Goal: Task Accomplishment & Management: Manage account settings

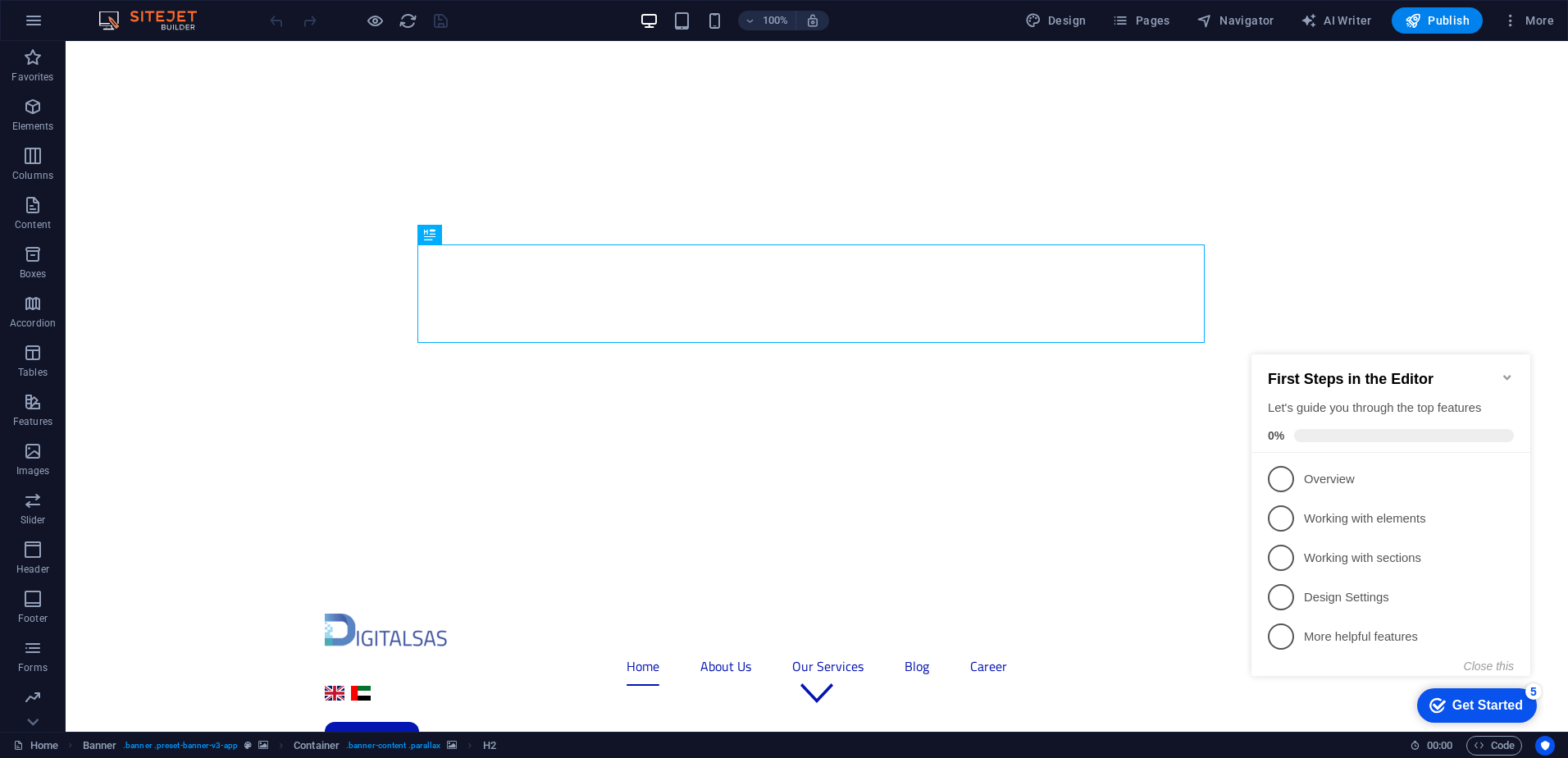
click at [1502, 704] on div "Get Started" at bounding box center [1487, 705] width 70 height 15
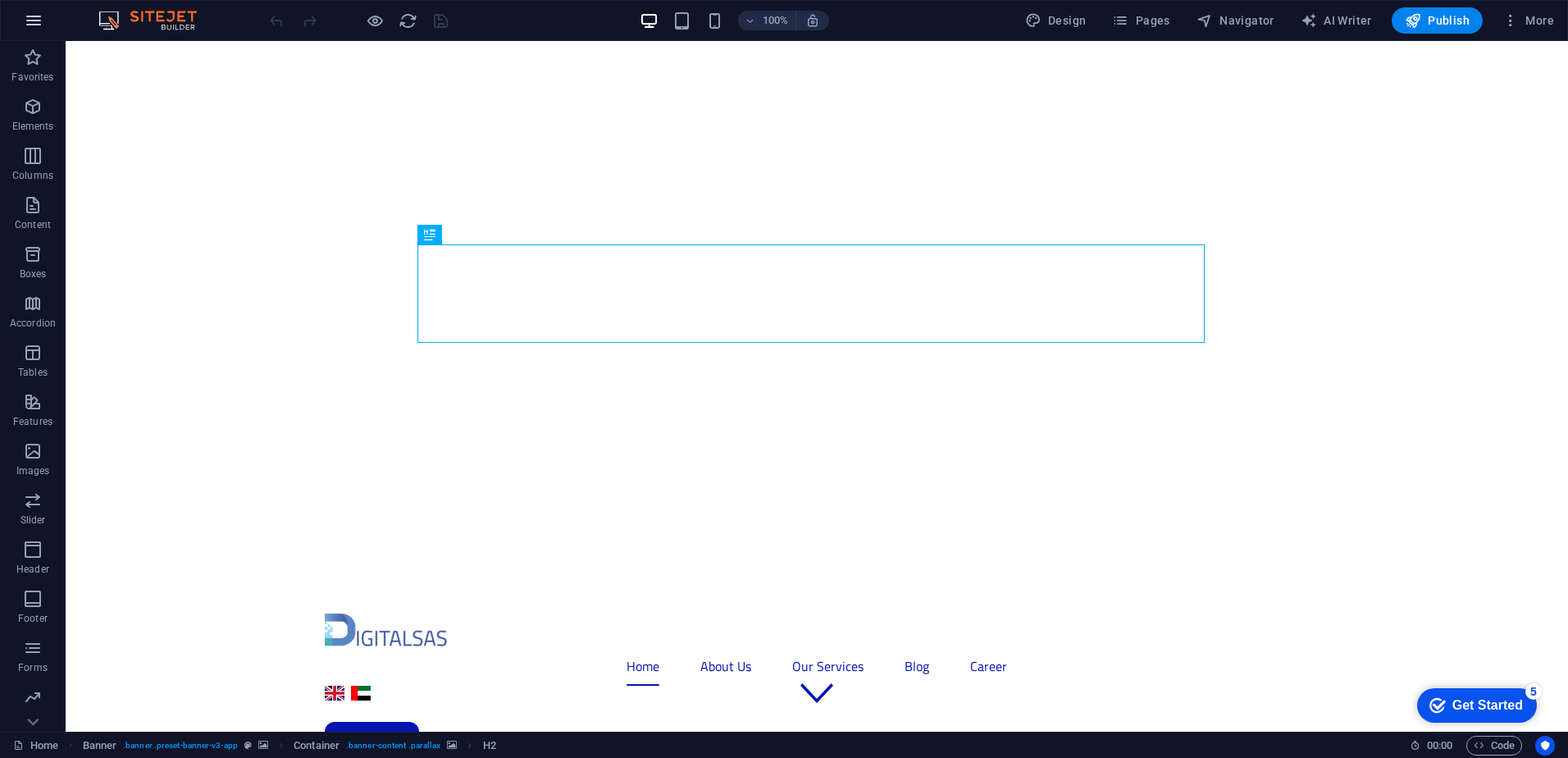
click at [31, 17] on icon "button" at bounding box center [33, 20] width 20 height 20
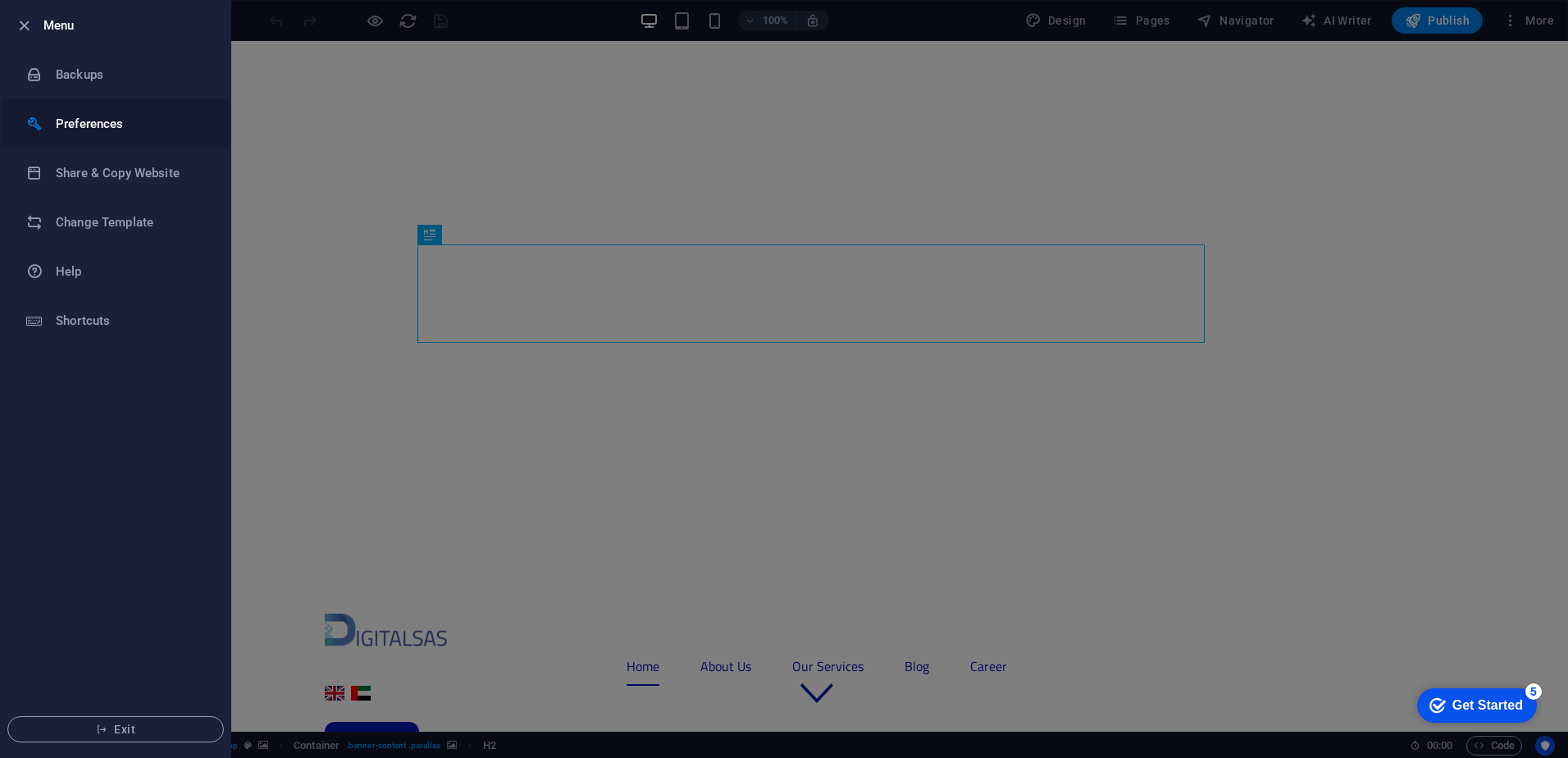
click at [107, 135] on li "Preferences" at bounding box center [115, 123] width 230 height 49
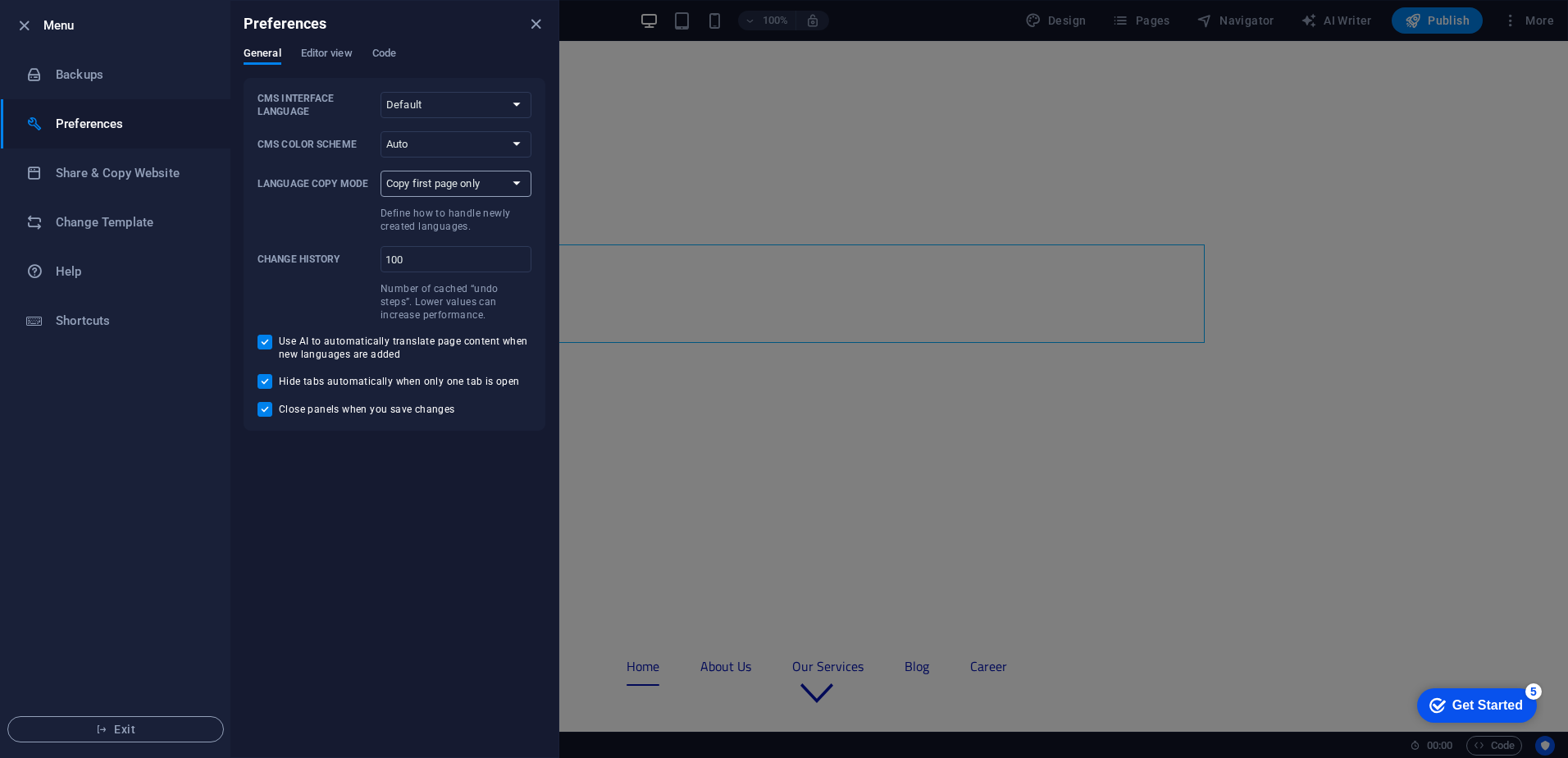
click at [520, 187] on select "Copy first page only Copy all pages" at bounding box center [456, 184] width 151 height 26
click at [519, 187] on select "Copy first page only Copy all pages" at bounding box center [456, 184] width 151 height 26
click at [472, 102] on select "Default Deutsch English Español Français Magyar Italiano Nederlands Polski Port…" at bounding box center [456, 105] width 151 height 26
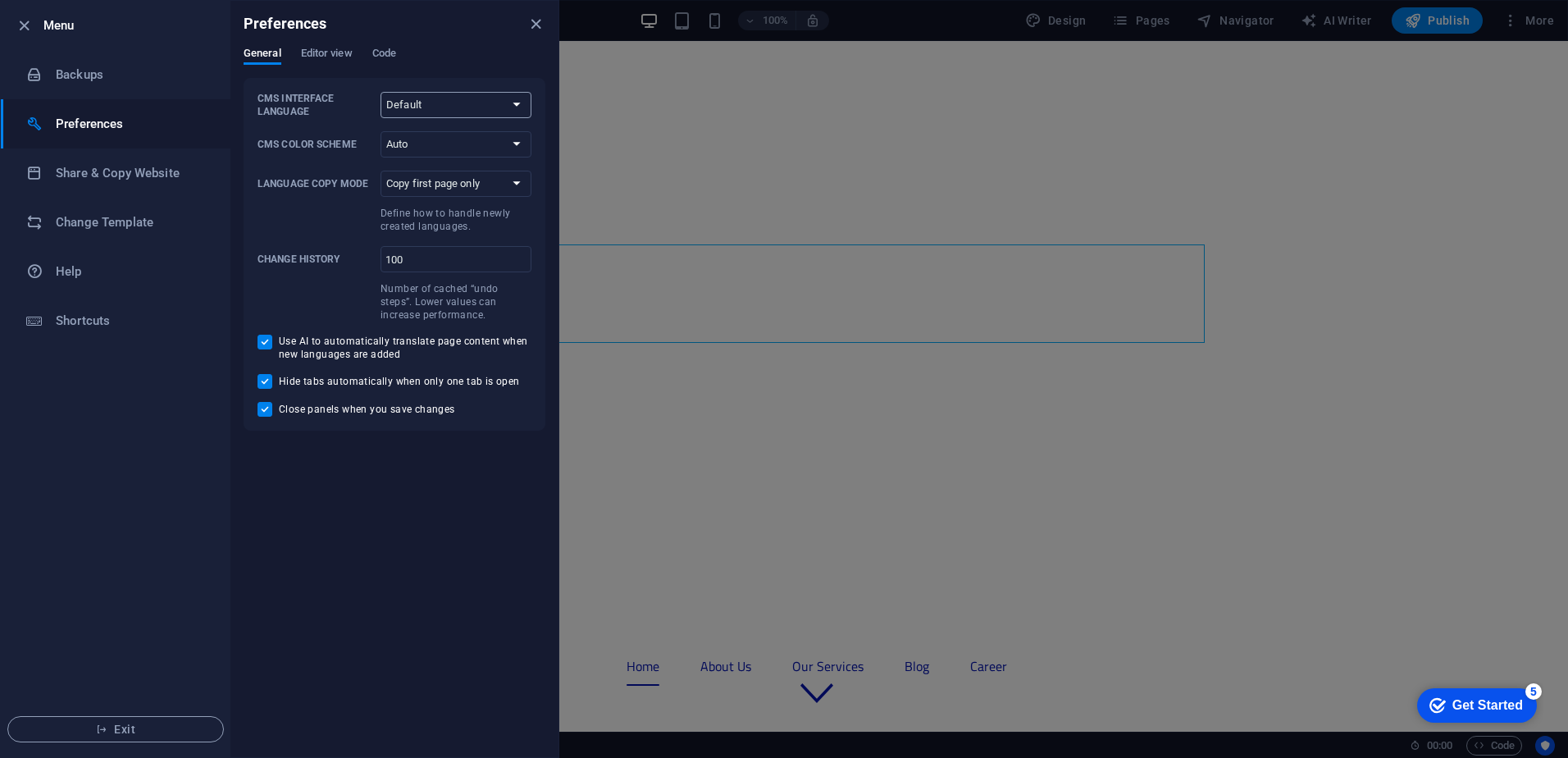
click at [471, 102] on select "Default Deutsch English Español Français Magyar Italiano Nederlands Polski Port…" at bounding box center [456, 105] width 151 height 26
click at [325, 56] on span "Editor view" at bounding box center [327, 55] width 52 height 23
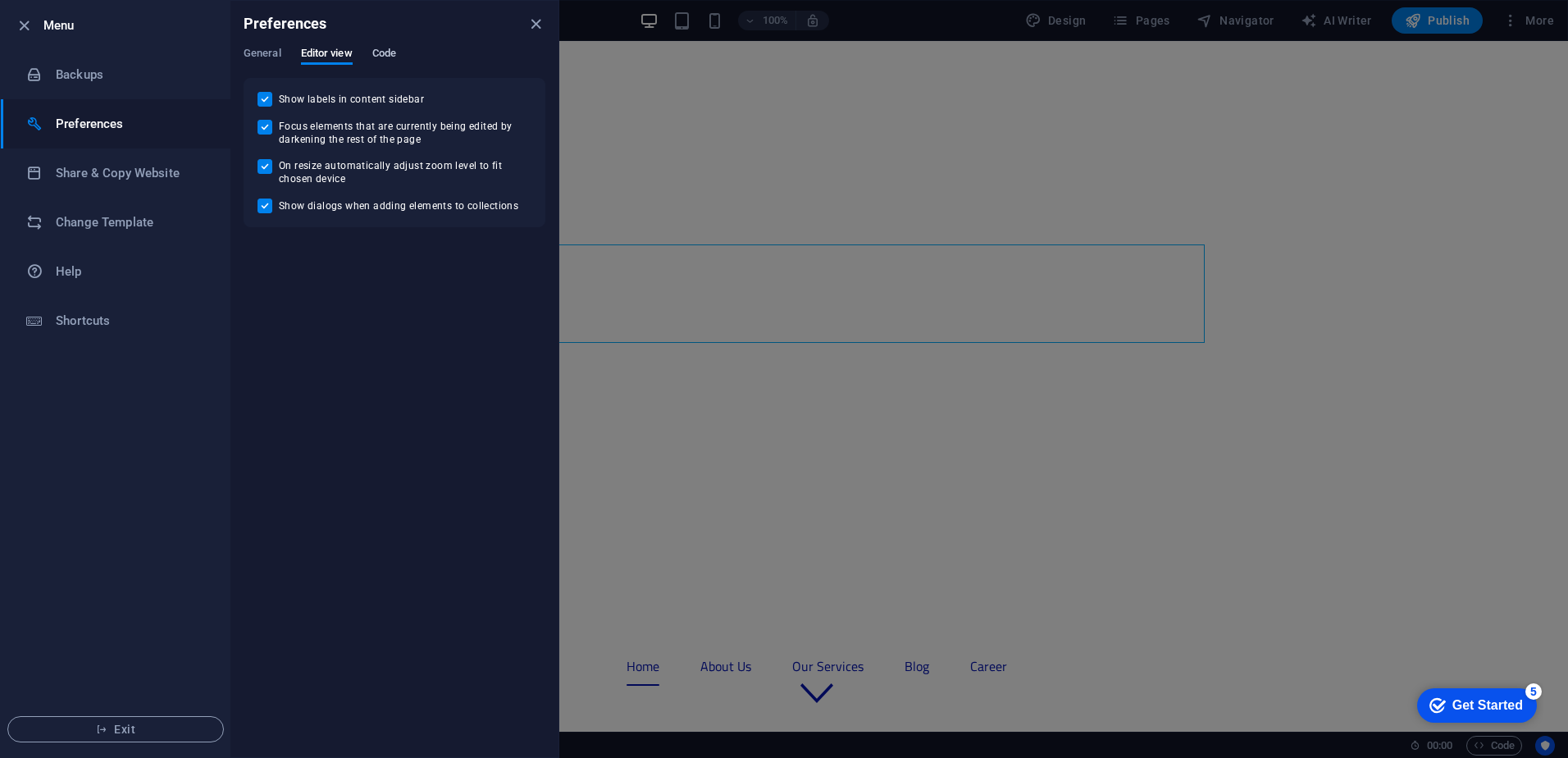
click at [387, 49] on span "Code" at bounding box center [384, 55] width 23 height 23
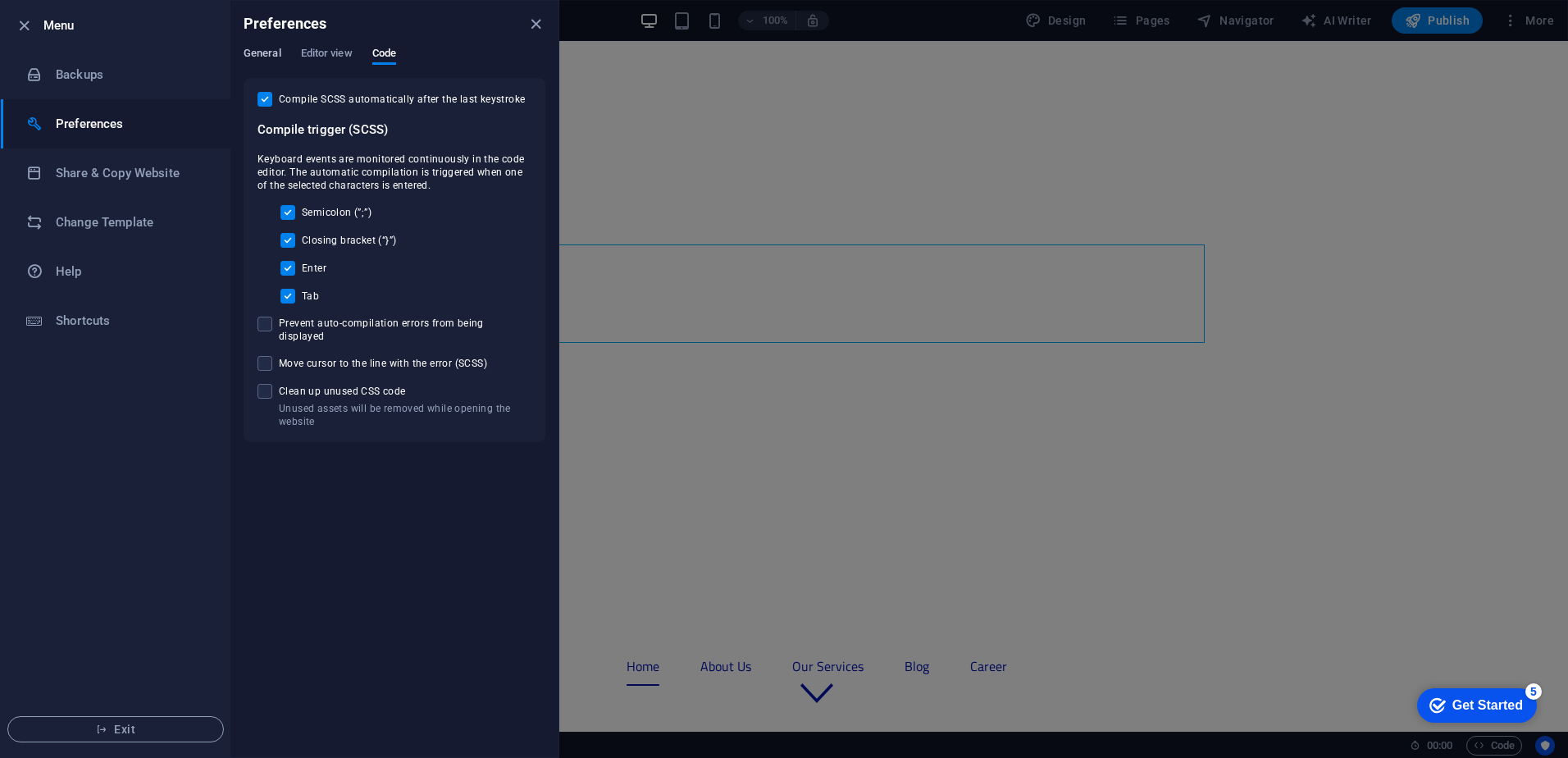
click at [265, 53] on span "General" at bounding box center [262, 55] width 37 height 23
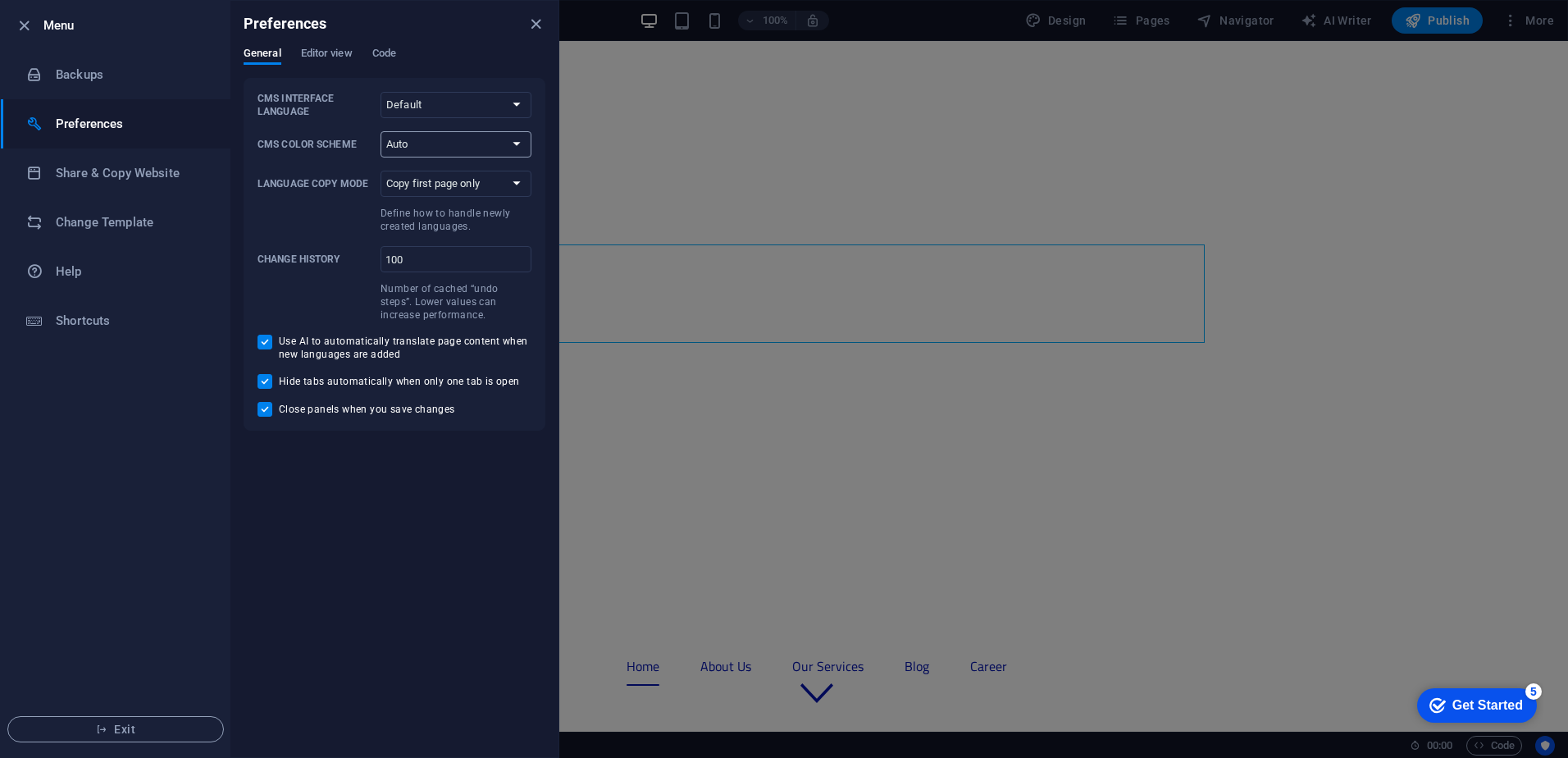
click at [487, 147] on select "Auto Dark Light" at bounding box center [456, 144] width 151 height 26
click at [473, 147] on select "Auto Dark Light" at bounding box center [456, 144] width 151 height 26
drag, startPoint x: 473, startPoint y: 147, endPoint x: 466, endPoint y: 157, distance: 12.2
click at [473, 147] on select "Auto Dark Light" at bounding box center [456, 144] width 151 height 26
click at [456, 157] on div "CMS Interface Language Default Deutsch English Español Français Magyar Italiano…" at bounding box center [395, 254] width 274 height 325
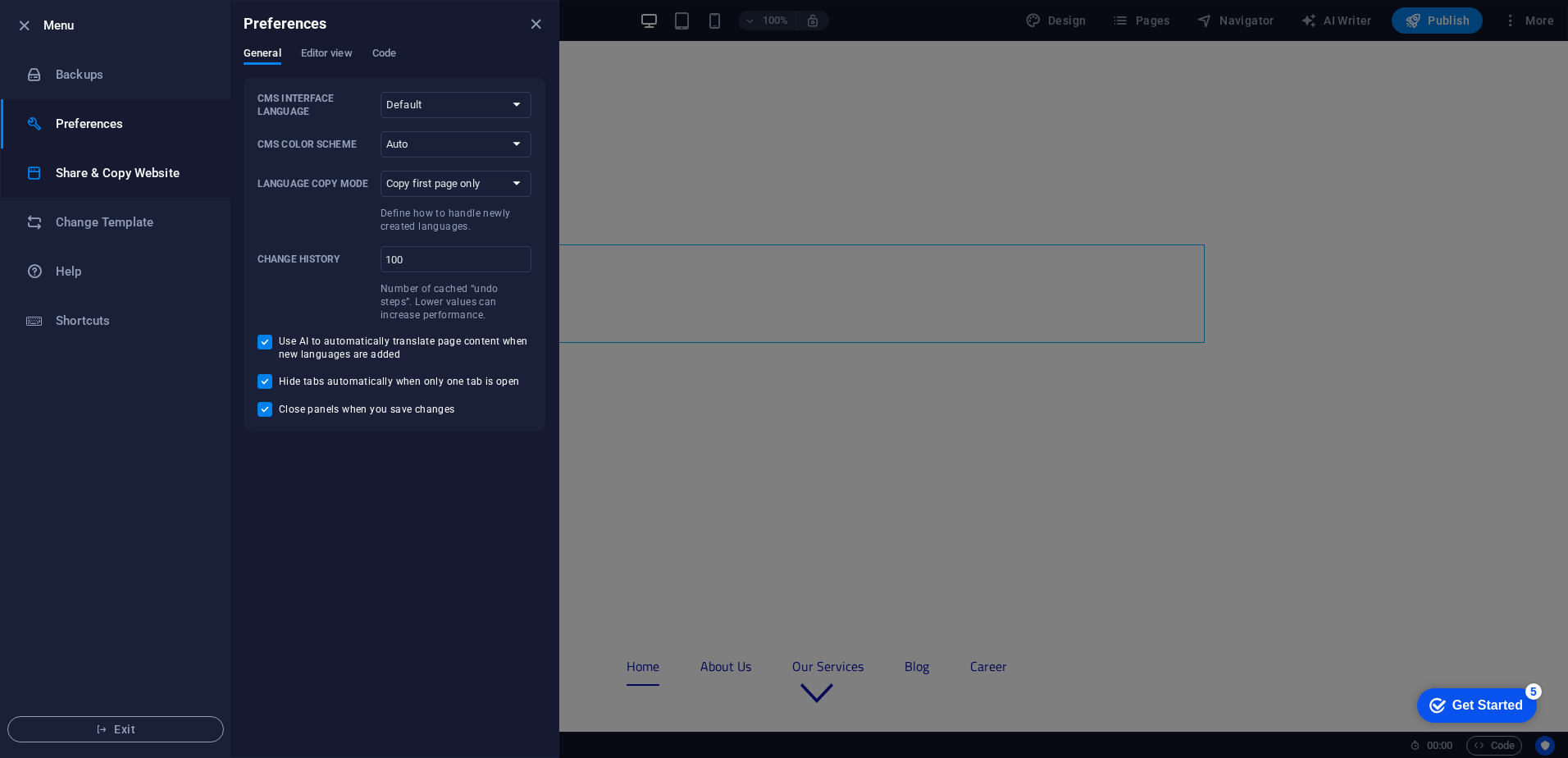
click at [139, 177] on h6 "Share & Copy Website" at bounding box center [131, 173] width 152 height 20
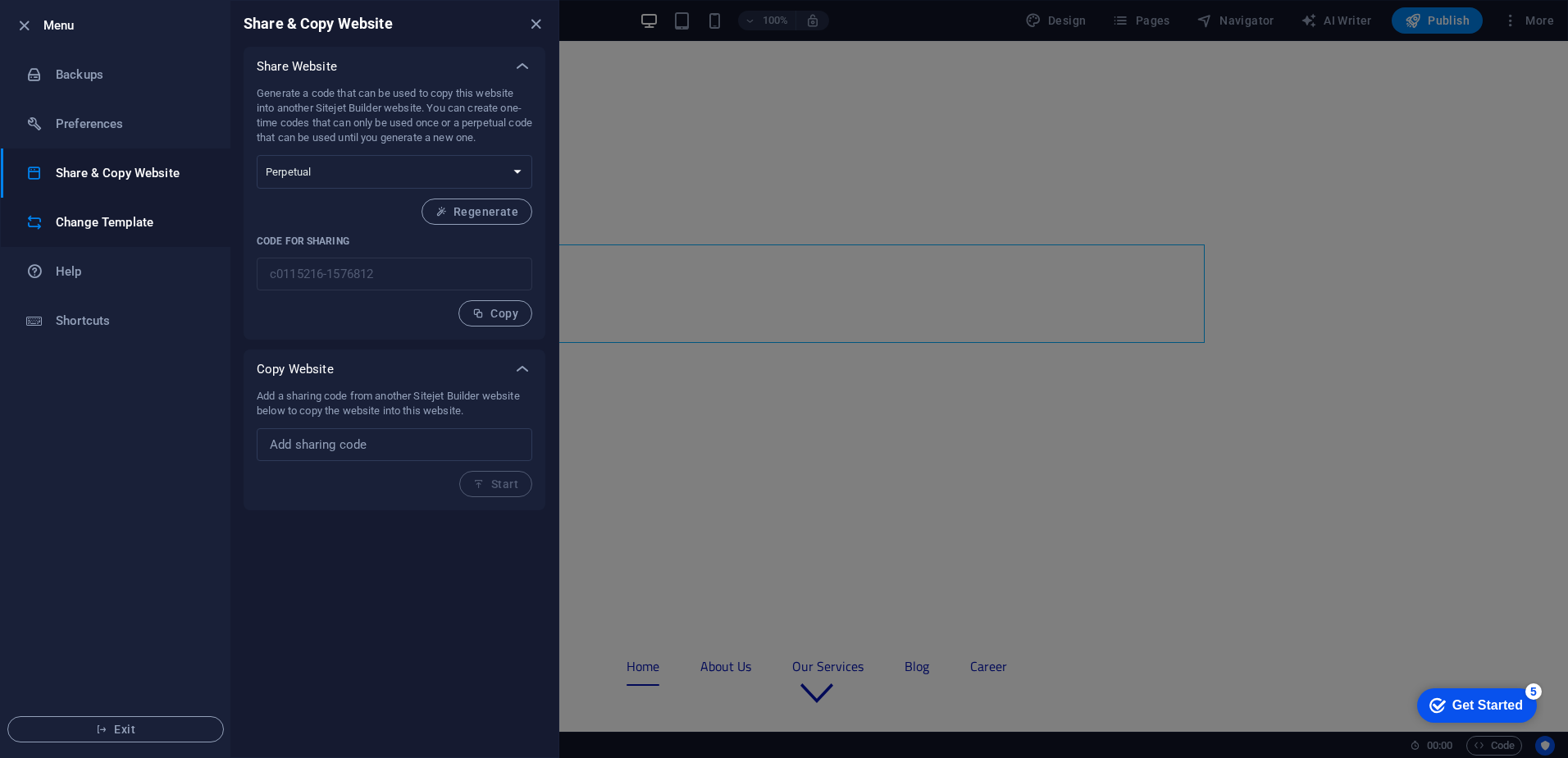
click at [128, 213] on h6 "Change Template" at bounding box center [131, 222] width 152 height 20
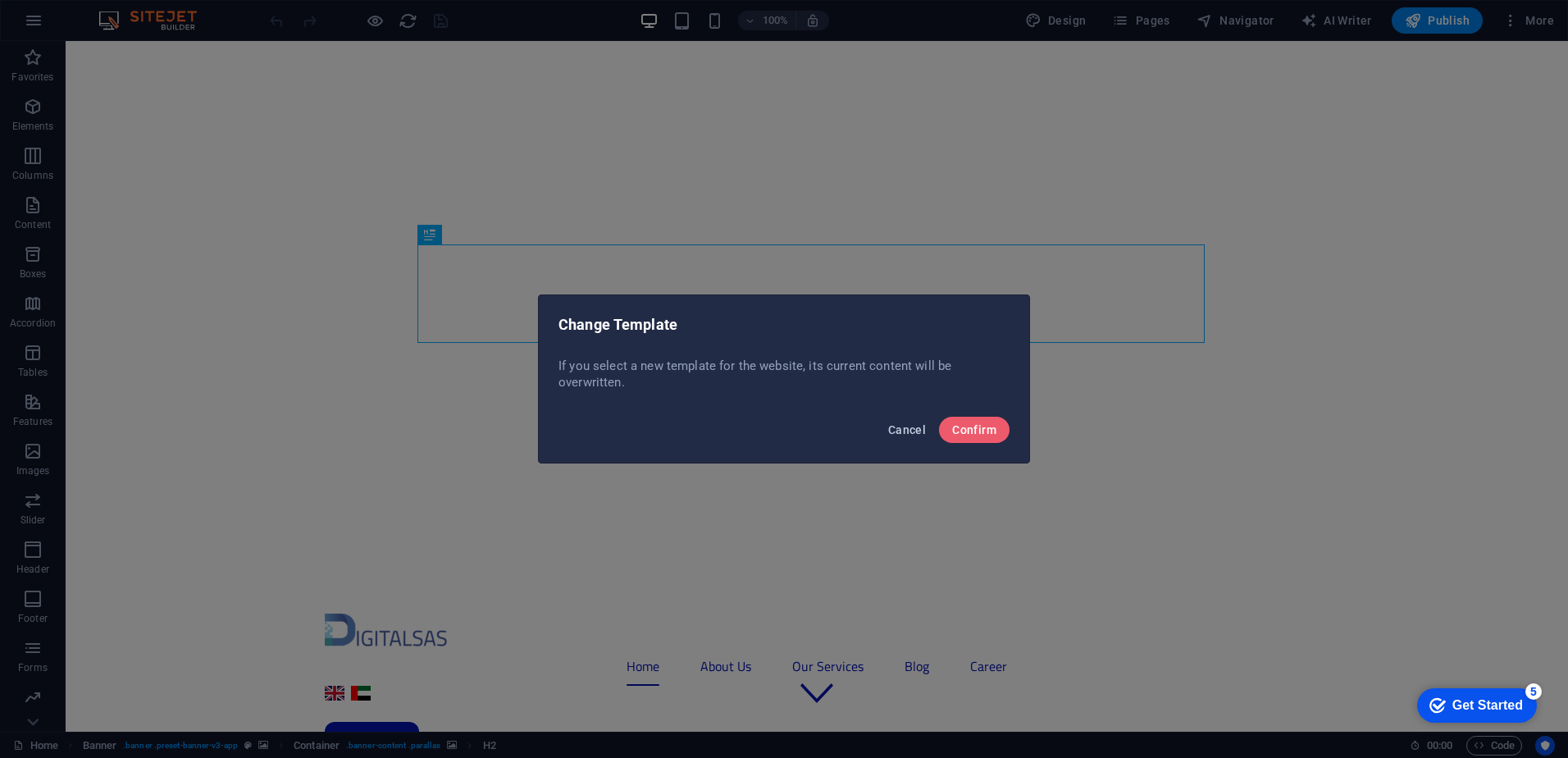
click at [912, 435] on span "Cancel" at bounding box center [906, 430] width 37 height 13
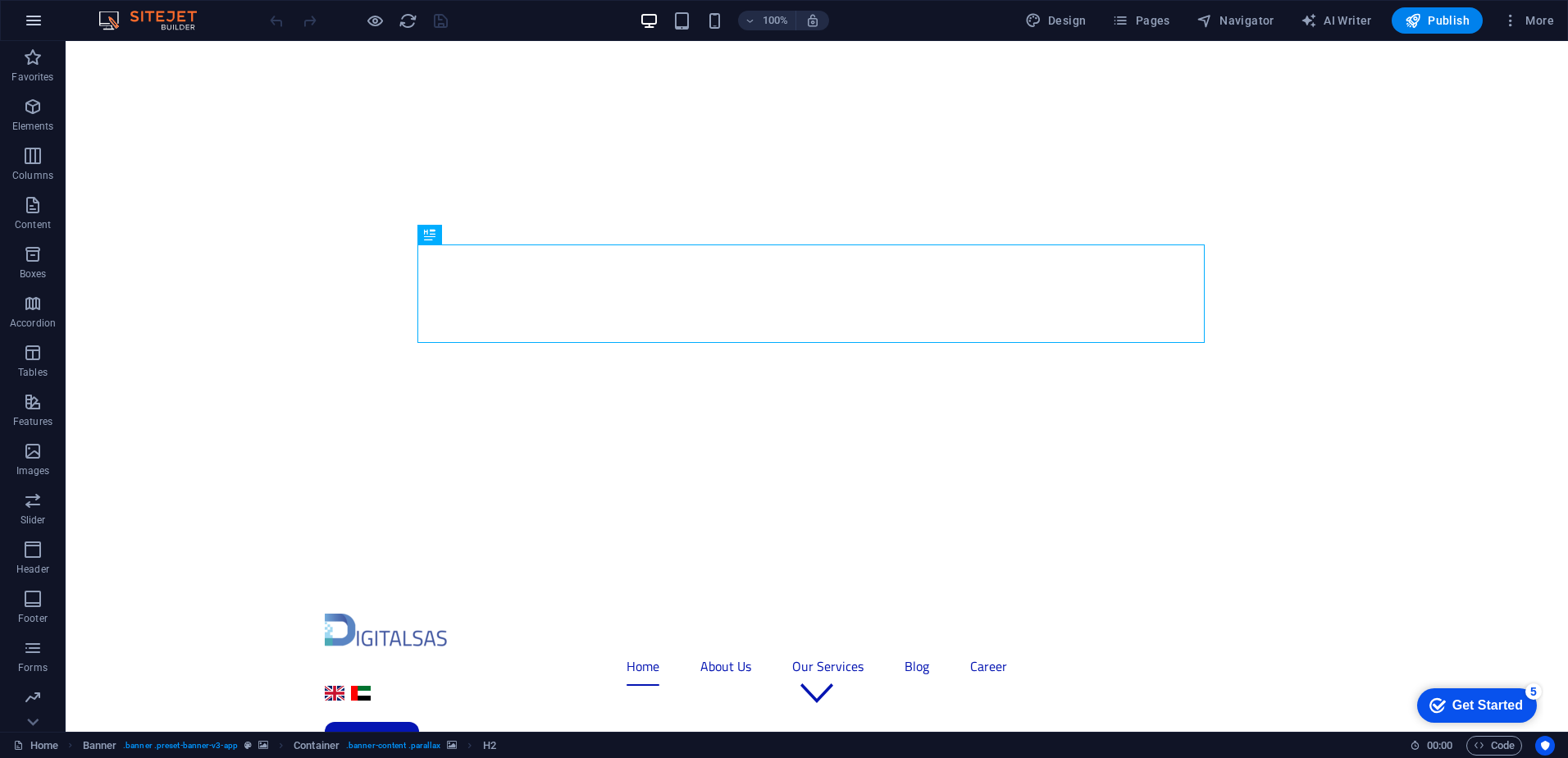
click at [36, 27] on icon "button" at bounding box center [33, 20] width 20 height 20
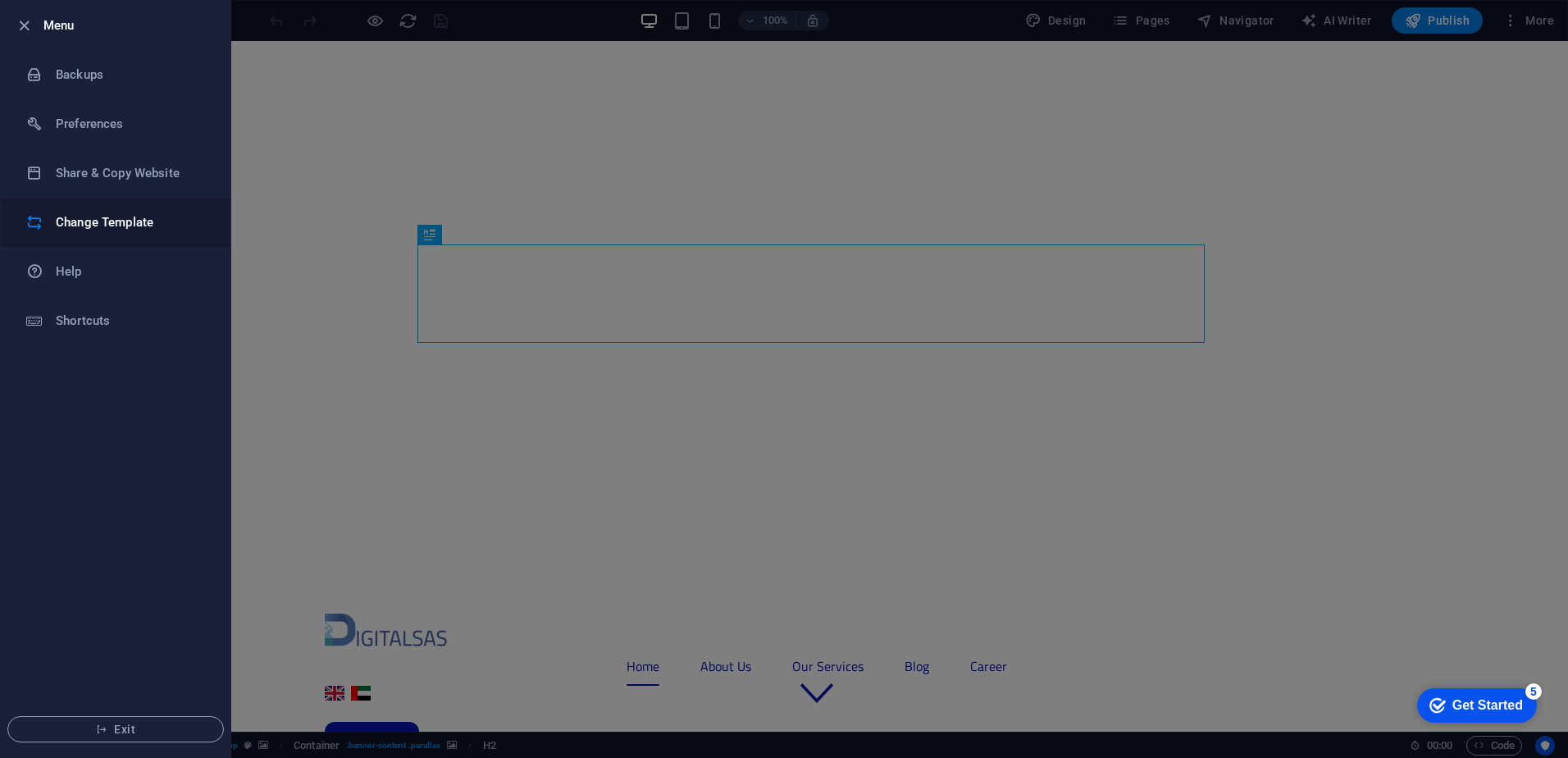
click at [134, 214] on h6 "Change Template" at bounding box center [131, 222] width 152 height 20
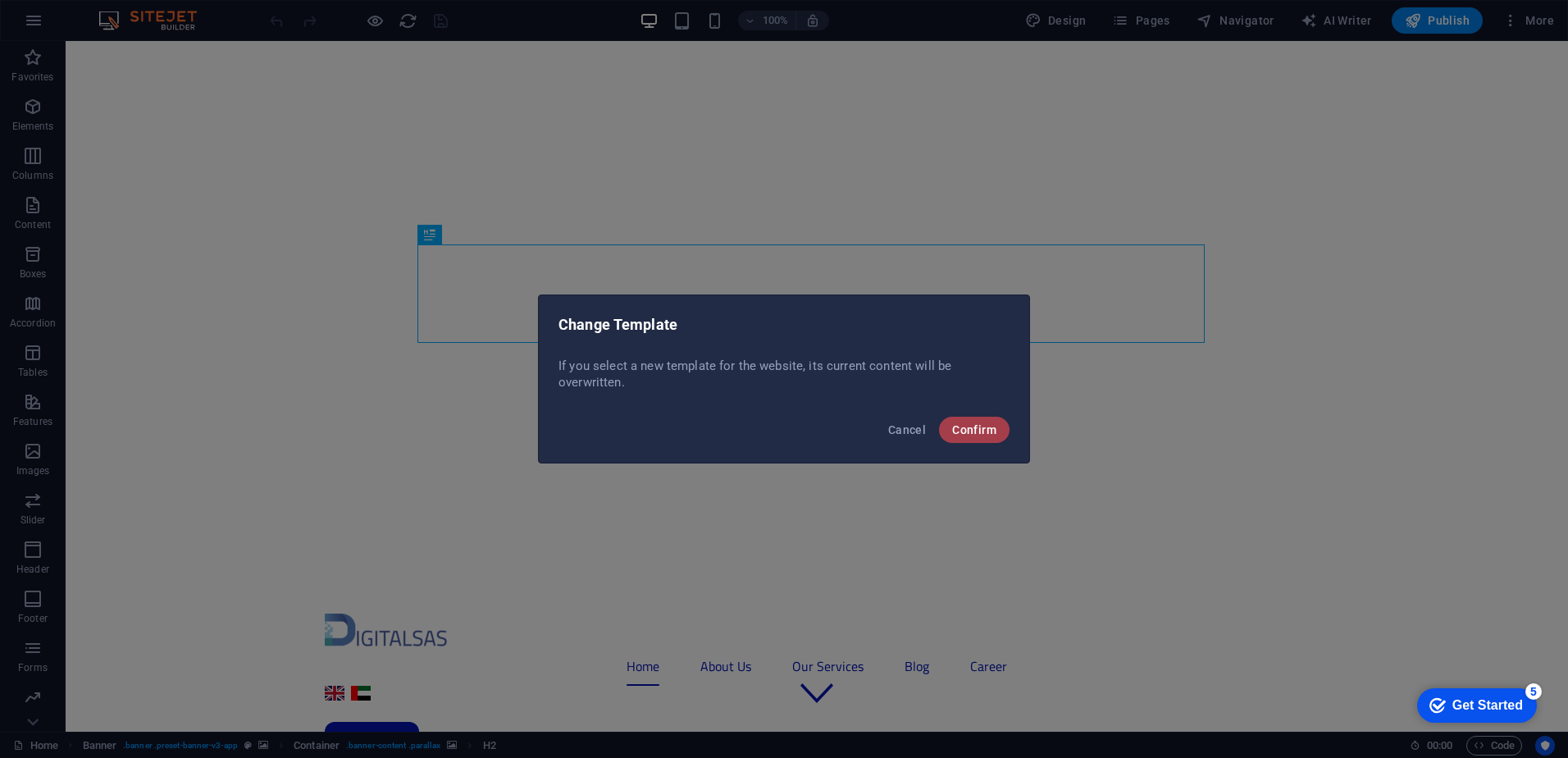
click at [972, 432] on span "Confirm" at bounding box center [974, 430] width 44 height 13
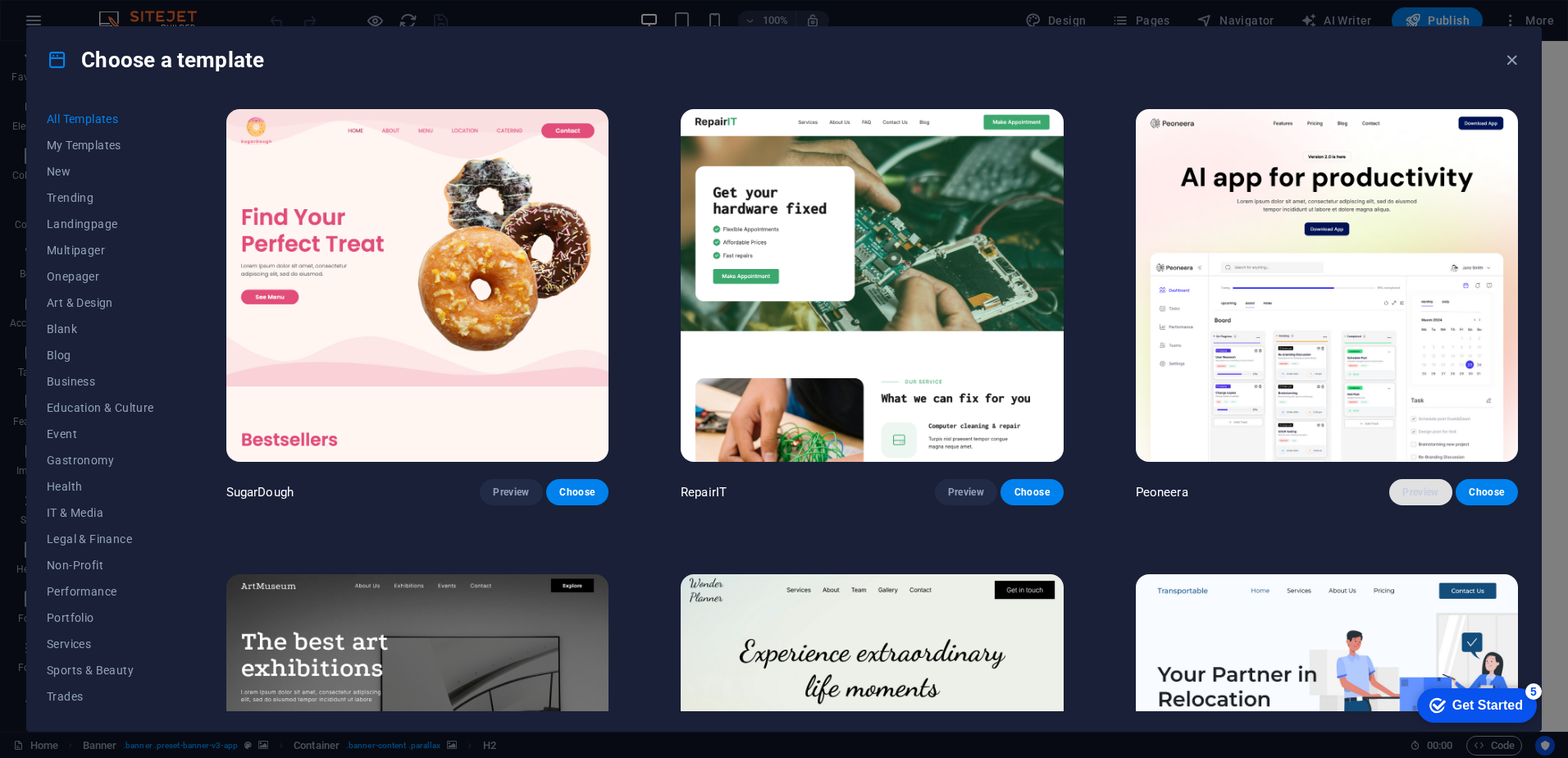
click at [1429, 485] on span "Preview" at bounding box center [1421, 491] width 36 height 13
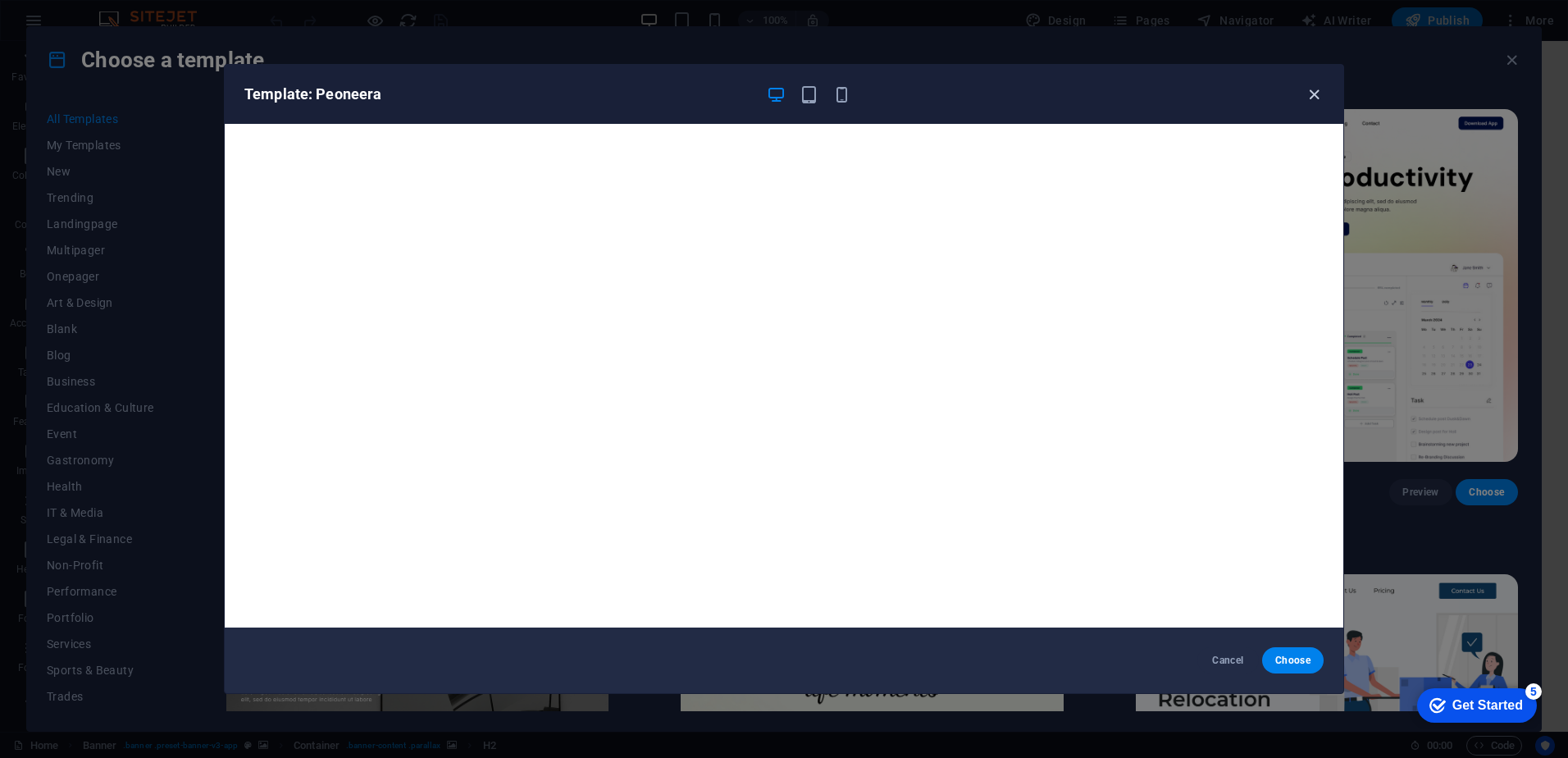
click at [1314, 94] on icon "button" at bounding box center [1314, 95] width 19 height 19
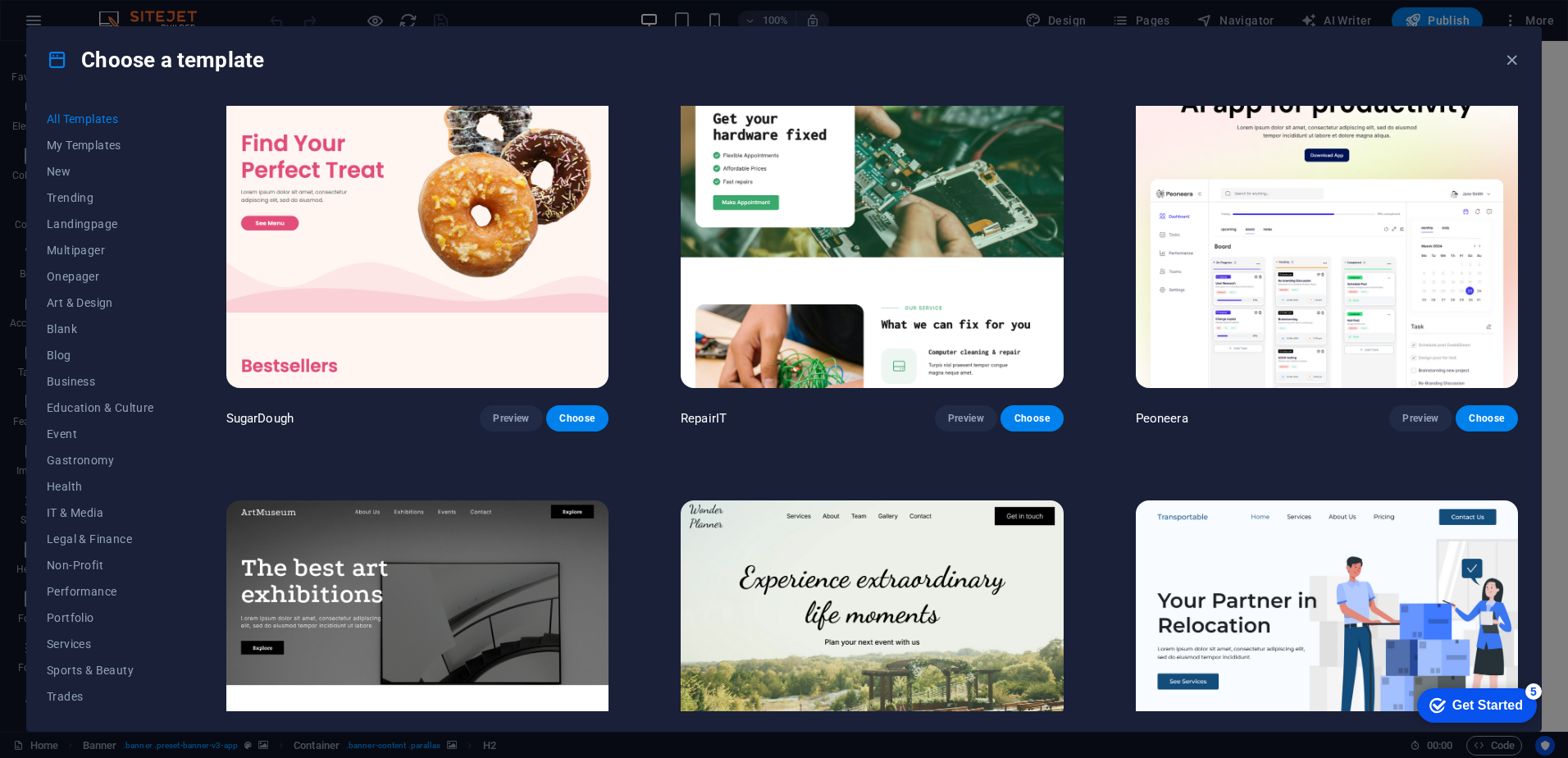
scroll to position [82, 0]
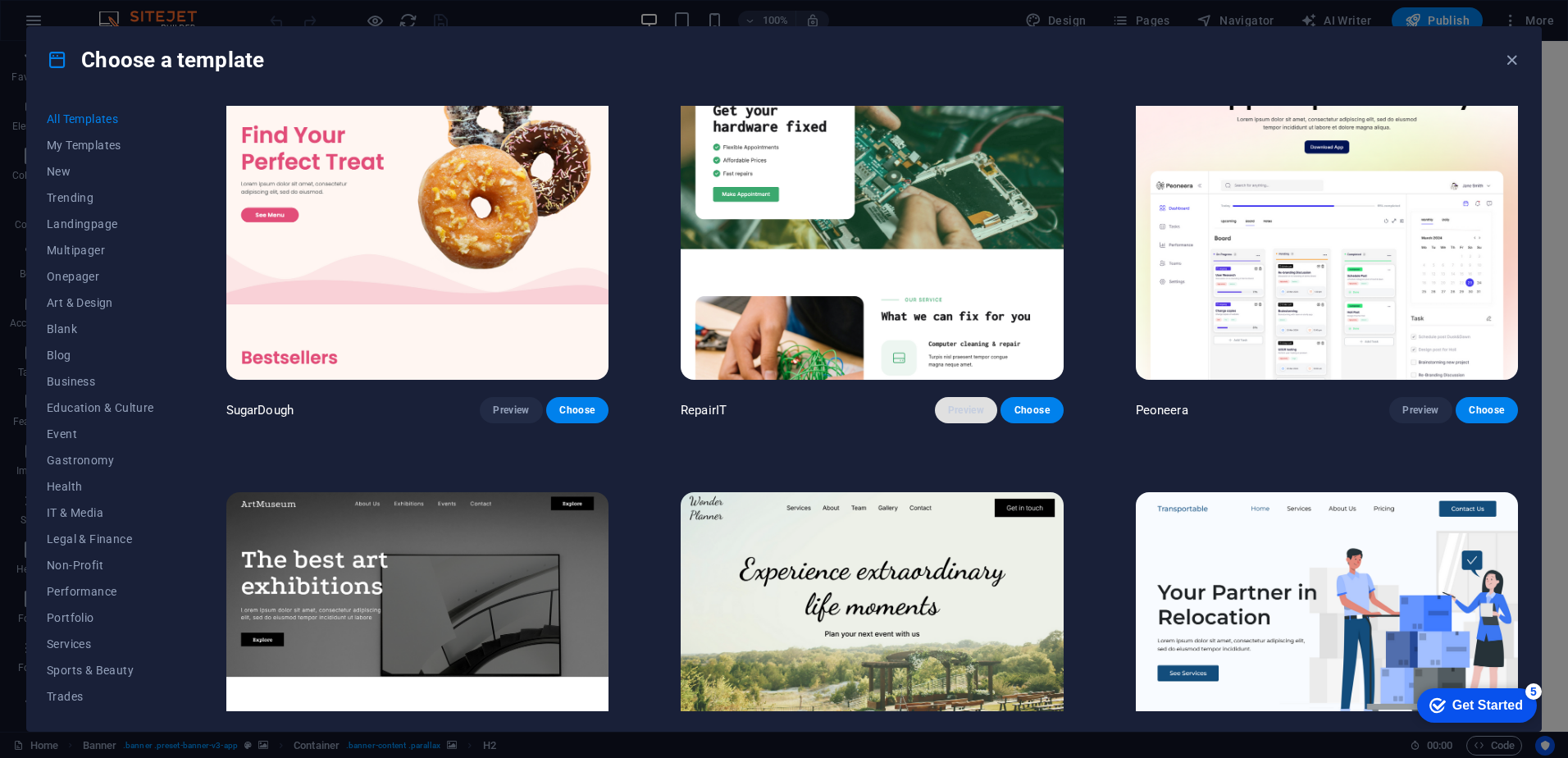
click at [972, 412] on span "Preview" at bounding box center [966, 410] width 36 height 13
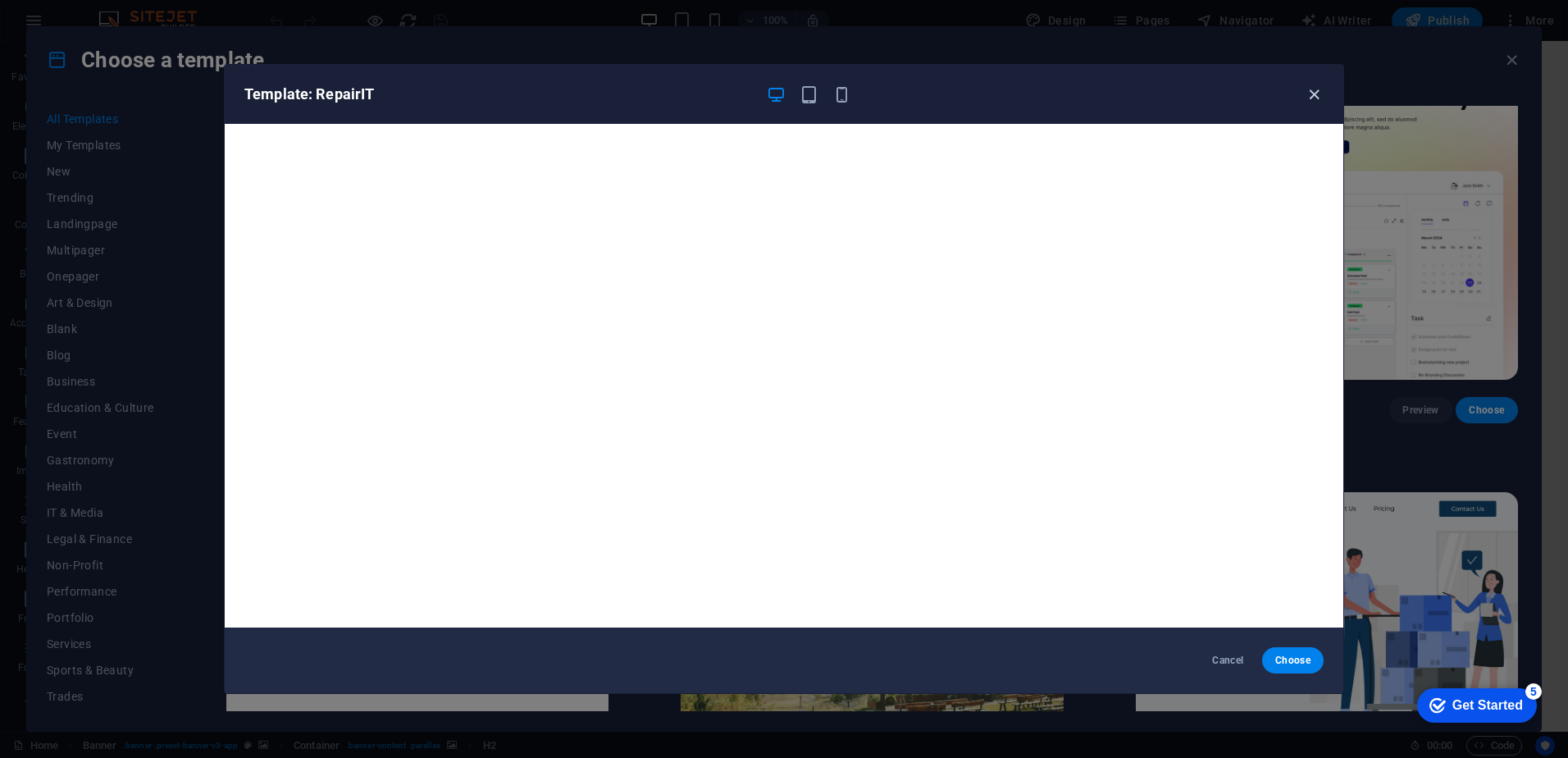
click at [1310, 99] on icon "button" at bounding box center [1314, 95] width 19 height 19
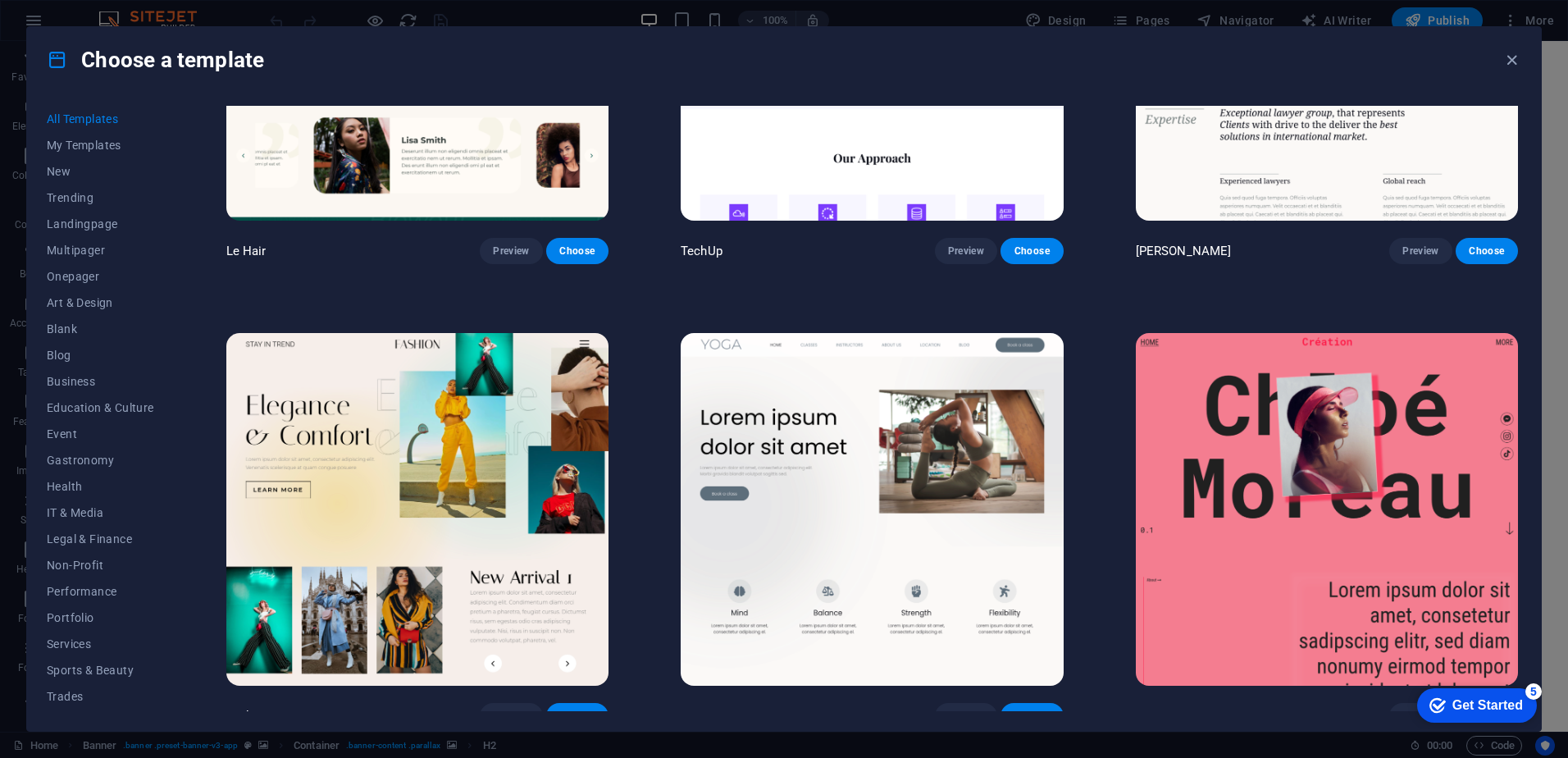
scroll to position [7219, 0]
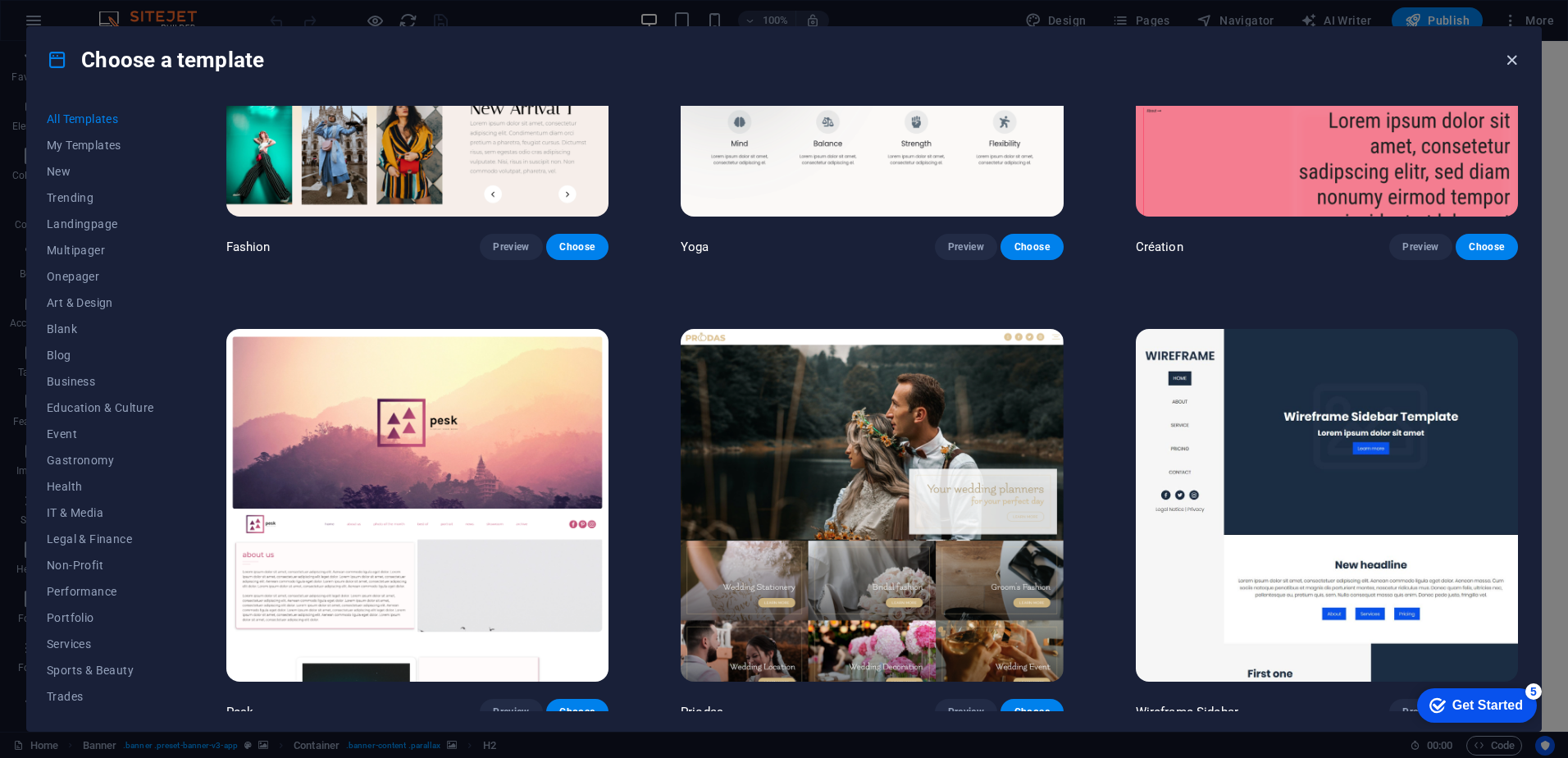
drag, startPoint x: 1506, startPoint y: 64, endPoint x: 632, endPoint y: 228, distance: 889.3
click at [1506, 64] on icon "button" at bounding box center [1512, 61] width 19 height 19
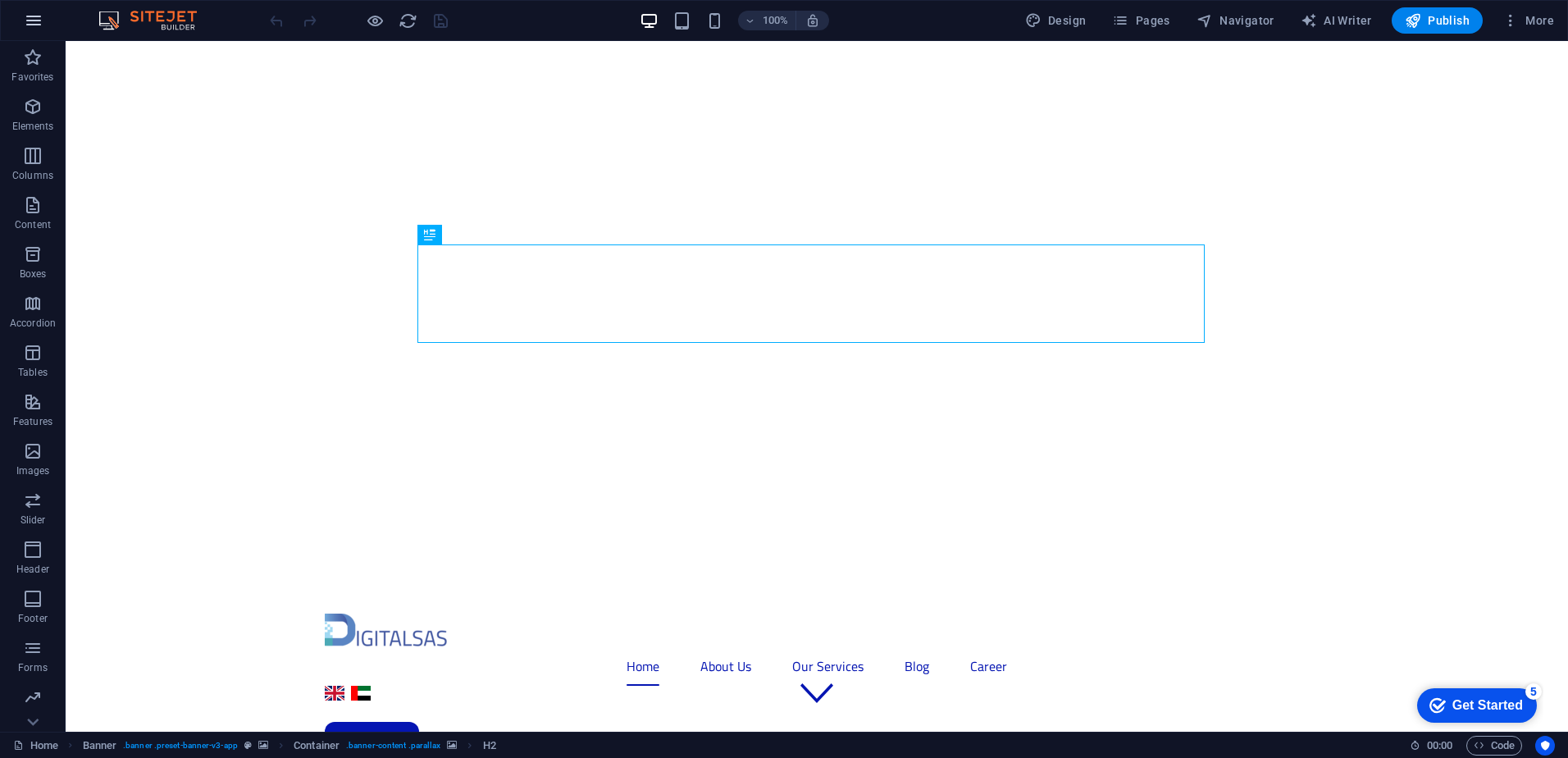
click at [36, 20] on icon "button" at bounding box center [33, 20] width 20 height 20
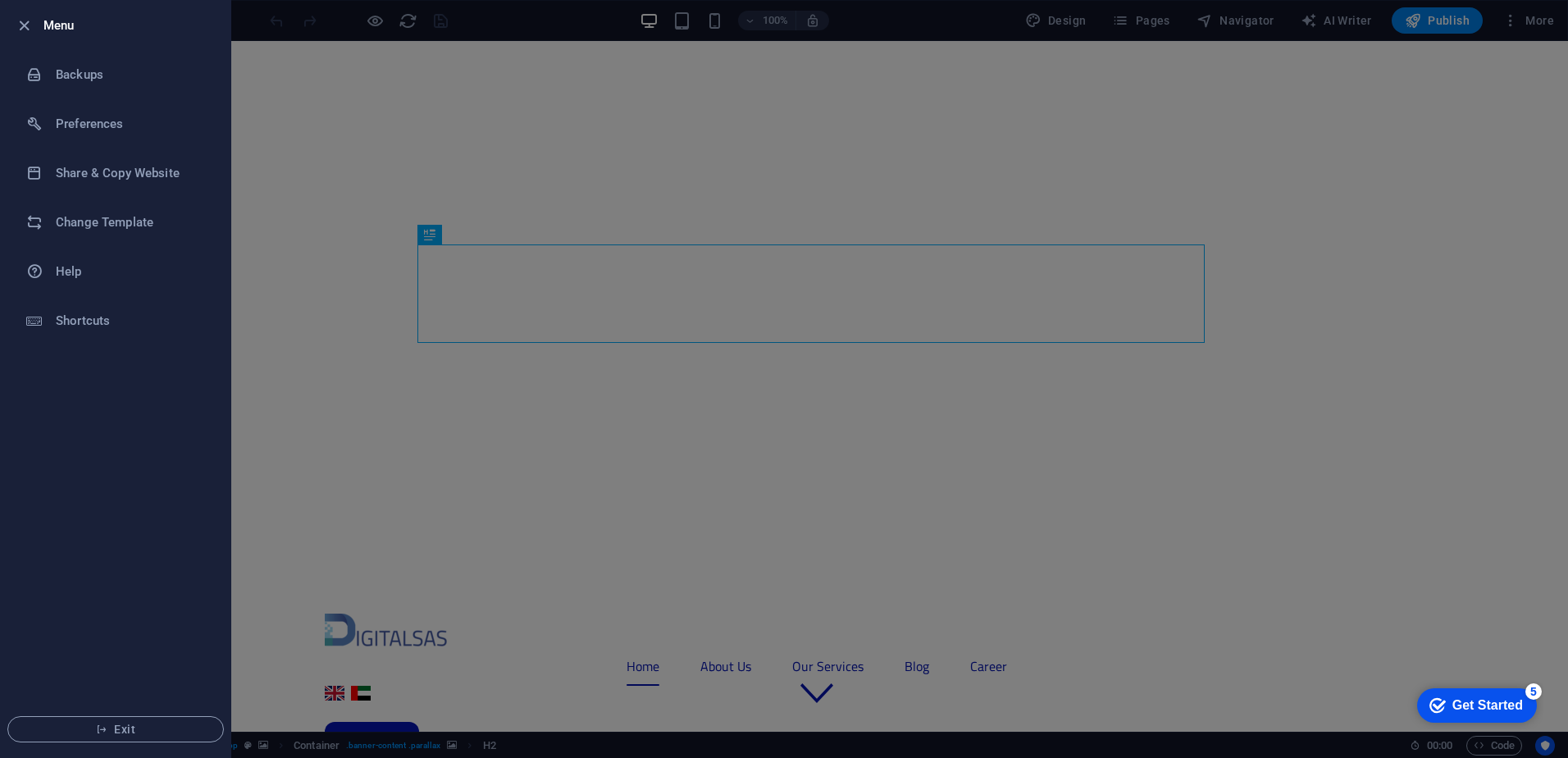
click at [677, 364] on div at bounding box center [784, 379] width 1568 height 758
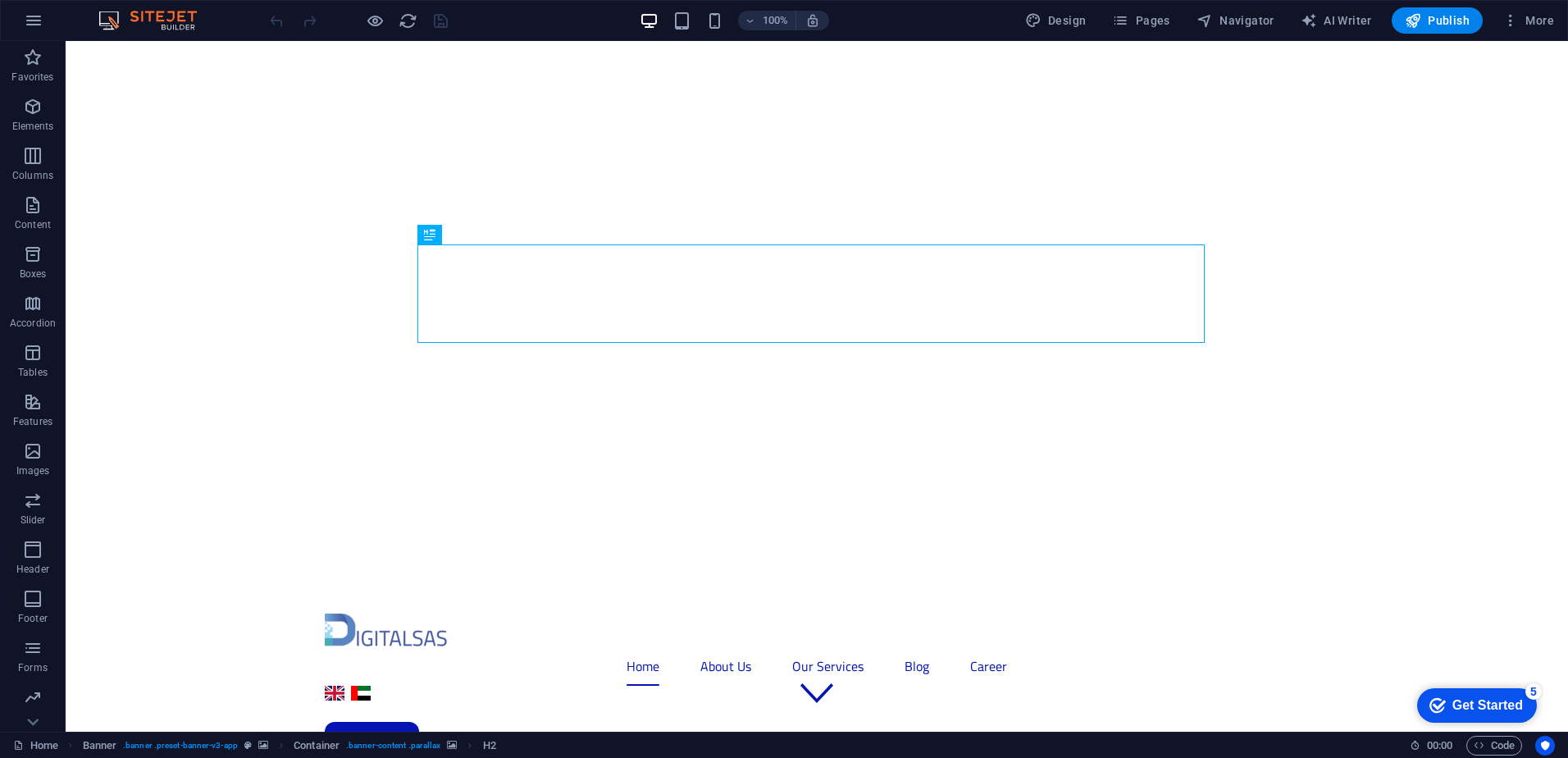
click at [542, 16] on div "100% Design Pages Navigator AI Writer Publish More" at bounding box center [913, 21] width 1295 height 26
